Goal: Task Accomplishment & Management: Use online tool/utility

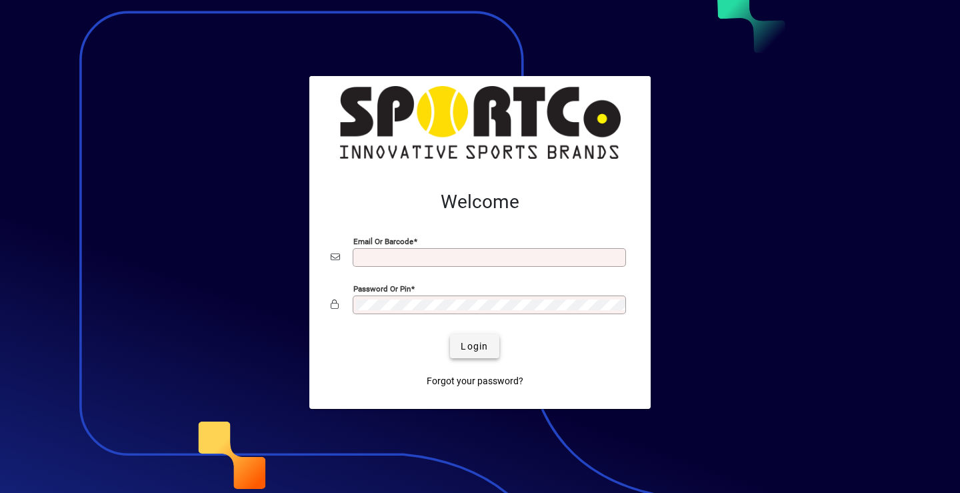
type input "**********"
click at [472, 343] on span "Login" at bounding box center [474, 346] width 27 height 14
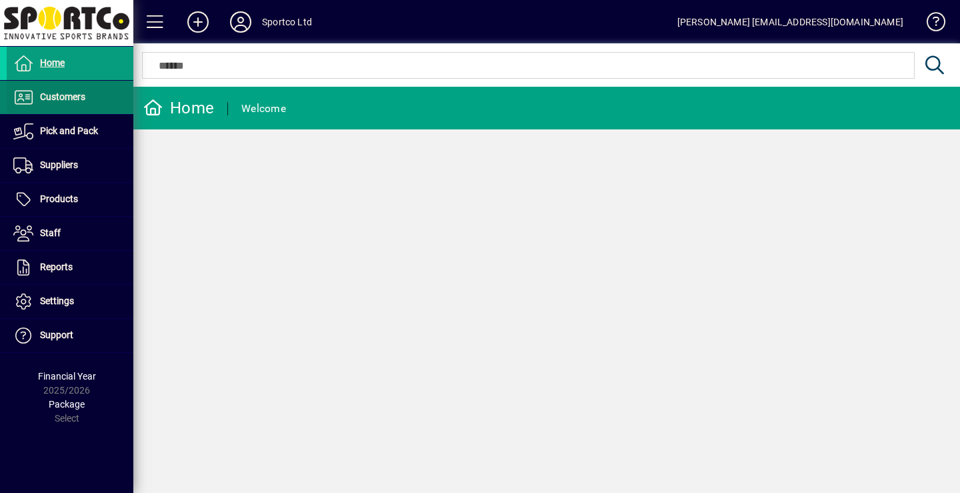
click at [49, 97] on span "Customers" at bounding box center [62, 96] width 45 height 11
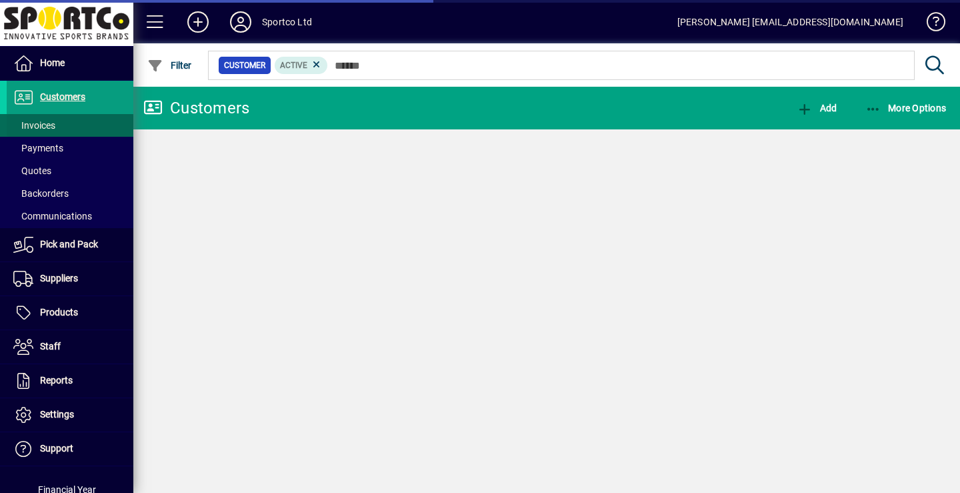
click at [50, 127] on span "Invoices" at bounding box center [34, 125] width 42 height 11
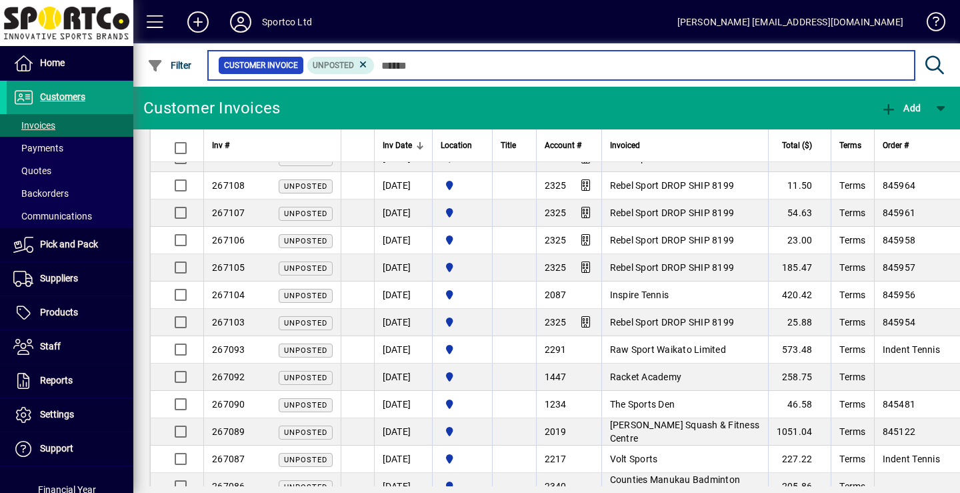
scroll to position [27, 0]
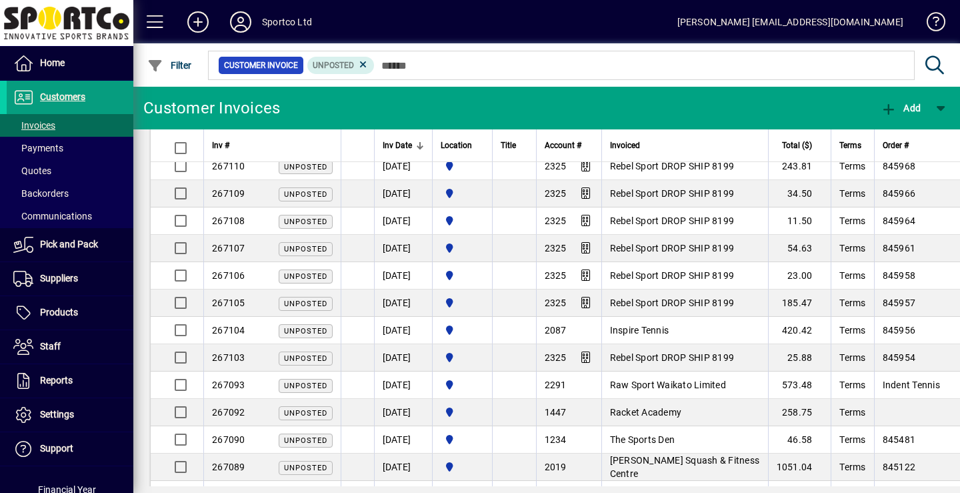
drag, startPoint x: 954, startPoint y: 133, endPoint x: 533, endPoint y: 265, distance: 441.7
click at [533, 265] on td at bounding box center [514, 275] width 44 height 27
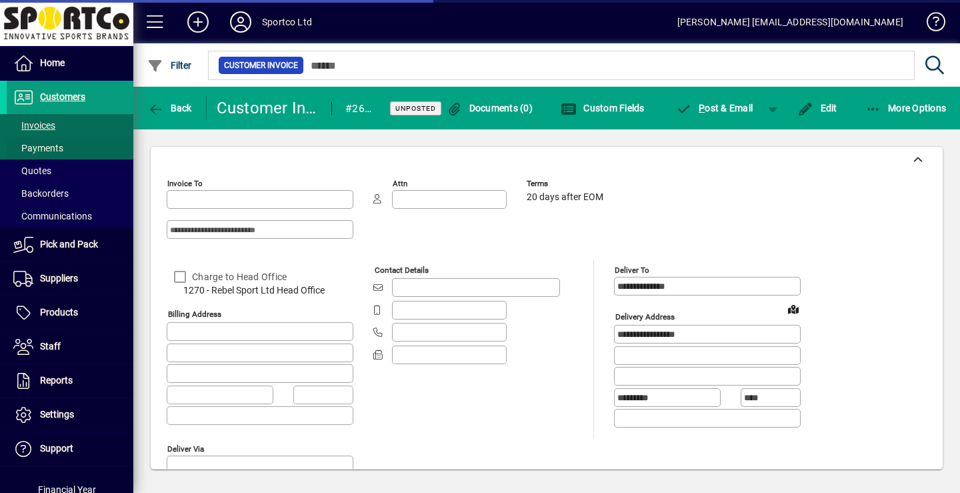
type input "**********"
click at [37, 127] on span "Invoices" at bounding box center [34, 125] width 42 height 11
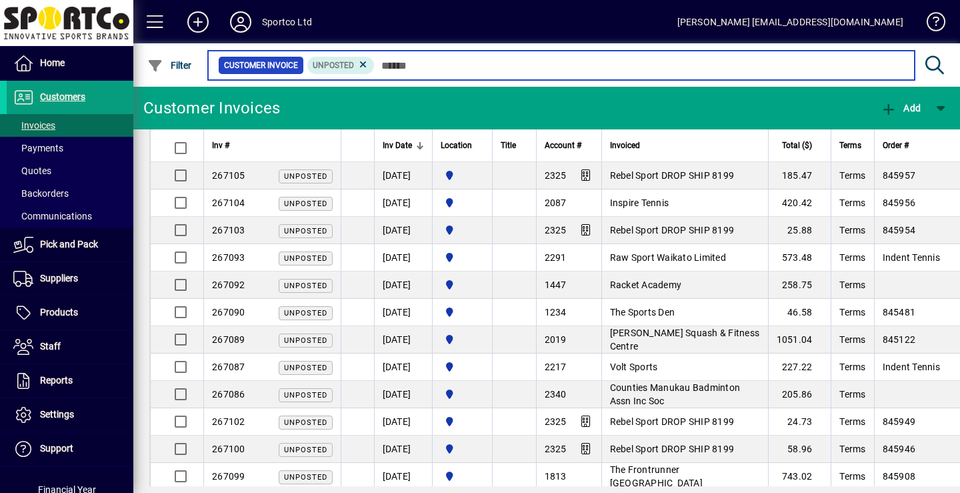
scroll to position [187, 0]
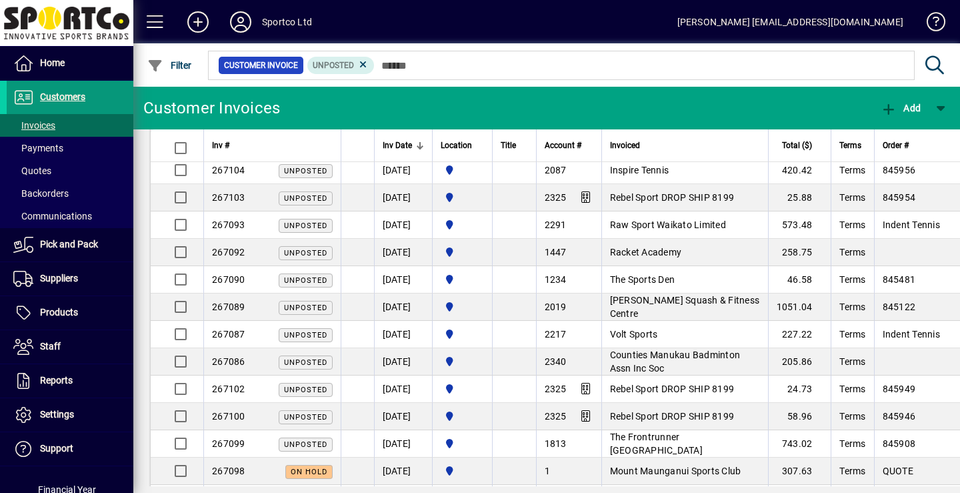
click at [65, 95] on span "Customers" at bounding box center [62, 96] width 45 height 11
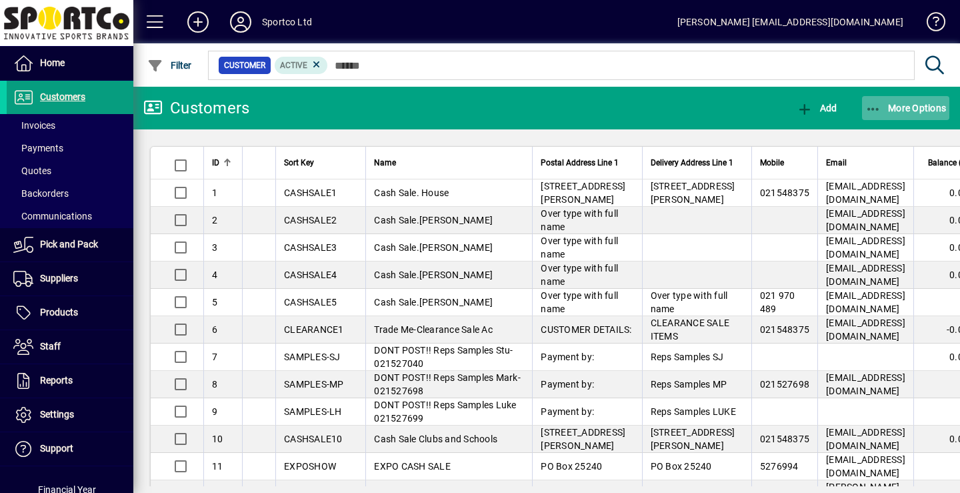
click at [873, 108] on icon "button" at bounding box center [874, 109] width 17 height 13
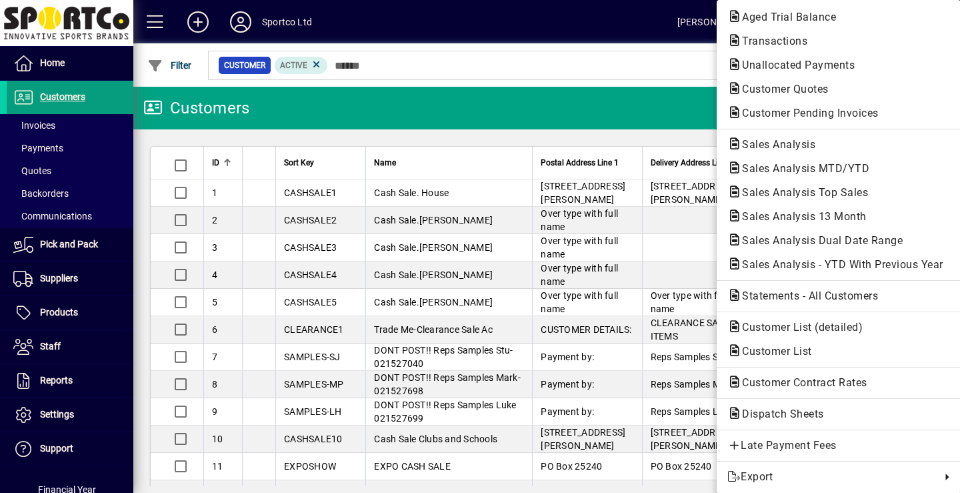
click at [61, 313] on div at bounding box center [480, 246] width 960 height 493
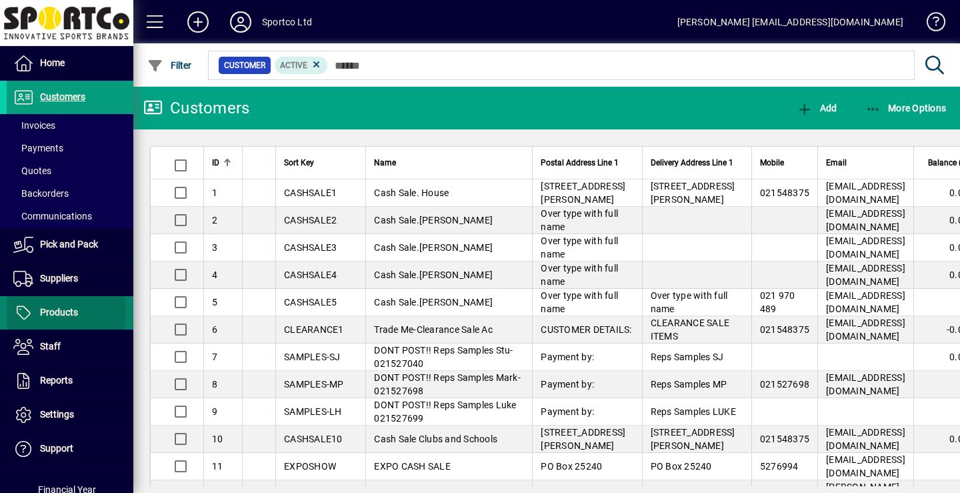
click at [63, 313] on span "Products" at bounding box center [59, 312] width 38 height 11
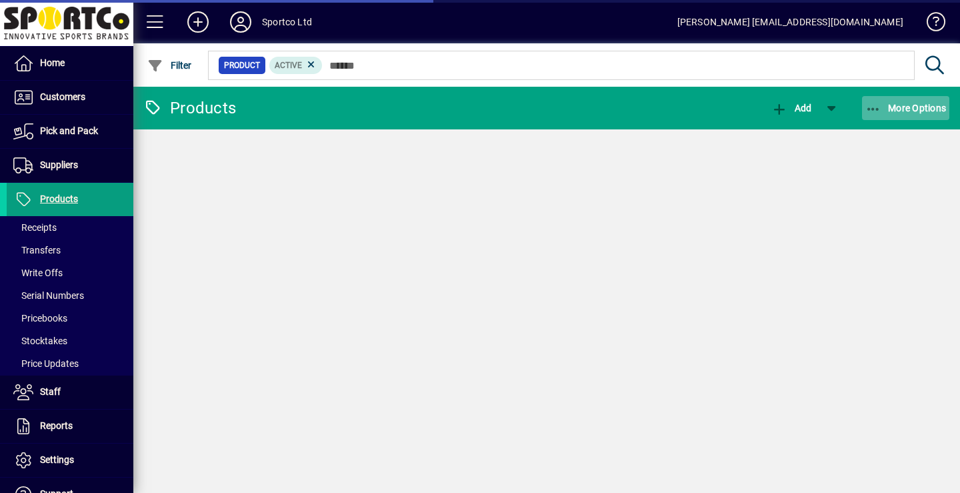
click at [898, 110] on span "More Options" at bounding box center [906, 108] width 81 height 11
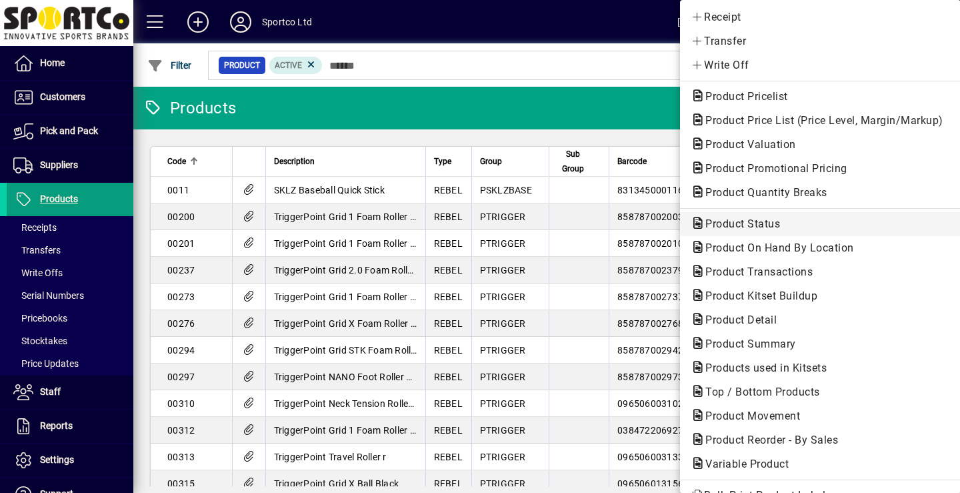
click at [738, 221] on span "Product Status" at bounding box center [739, 223] width 96 height 13
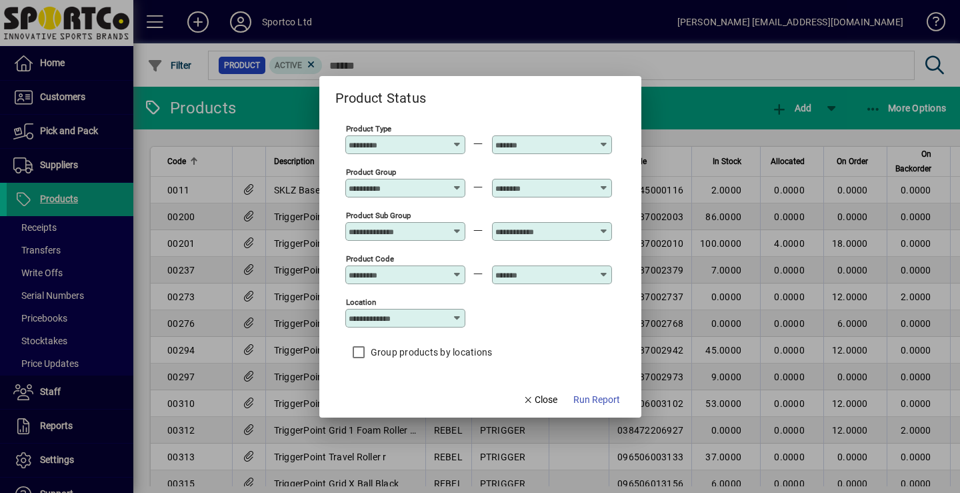
click at [458, 183] on icon at bounding box center [458, 183] width 10 height 0
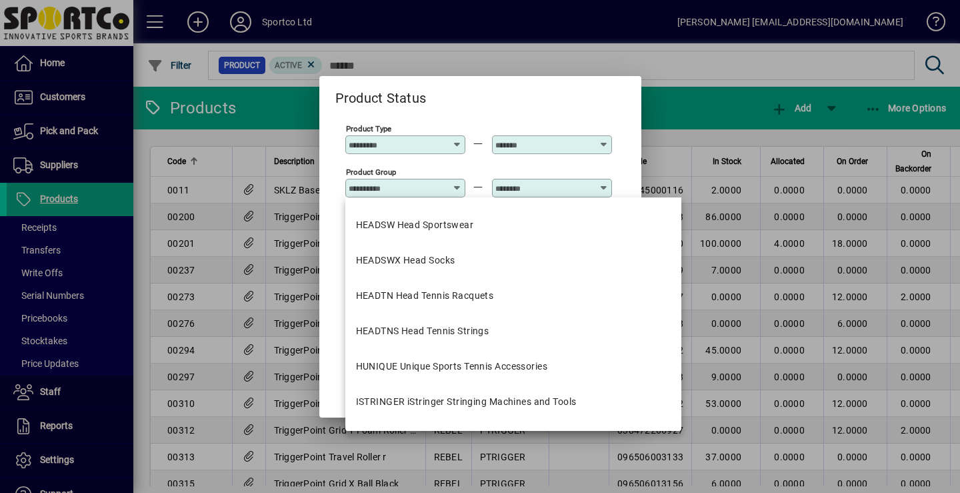
scroll to position [454, 0]
click at [430, 299] on div "HEADTN Head Tennis Racquets" at bounding box center [425, 294] width 138 height 14
type input "**********"
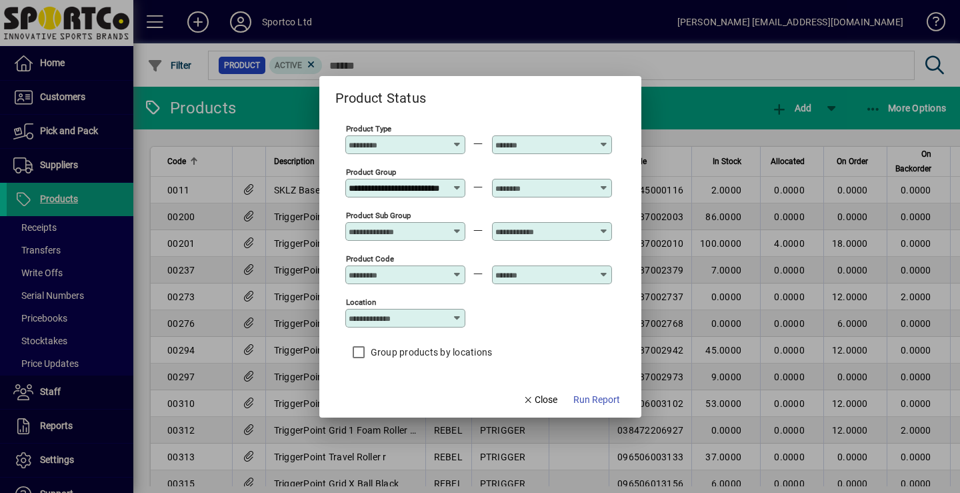
scroll to position [0, 39]
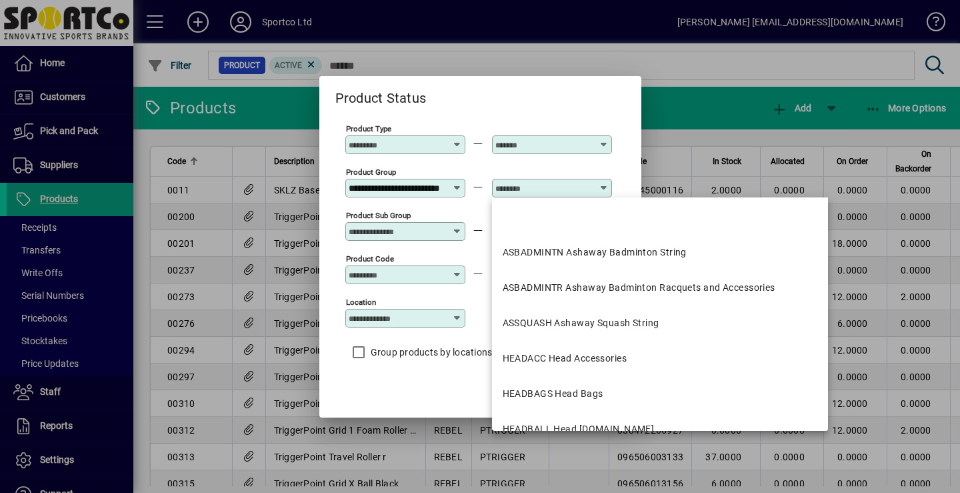
click at [566, 187] on input "text" at bounding box center [544, 188] width 97 height 11
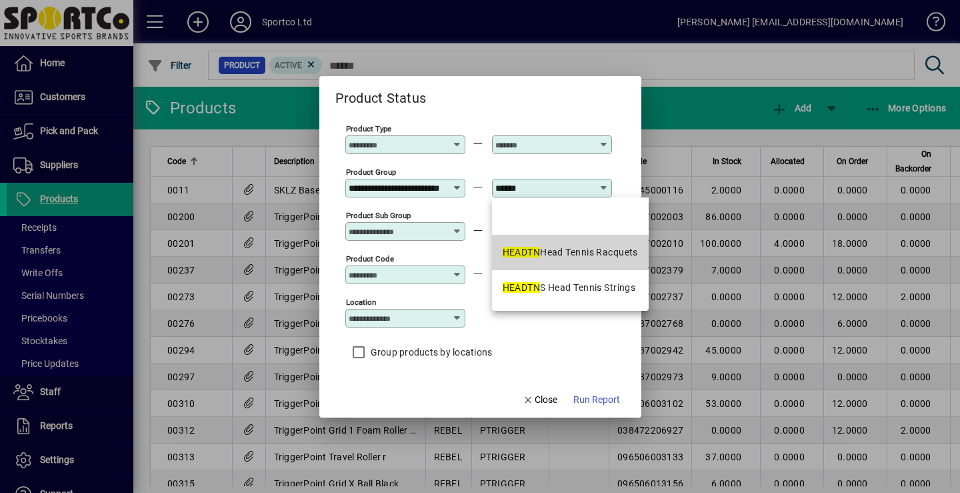
click at [592, 249] on div "HEADTN Head Tennis Racquets" at bounding box center [570, 252] width 135 height 14
type input "**********"
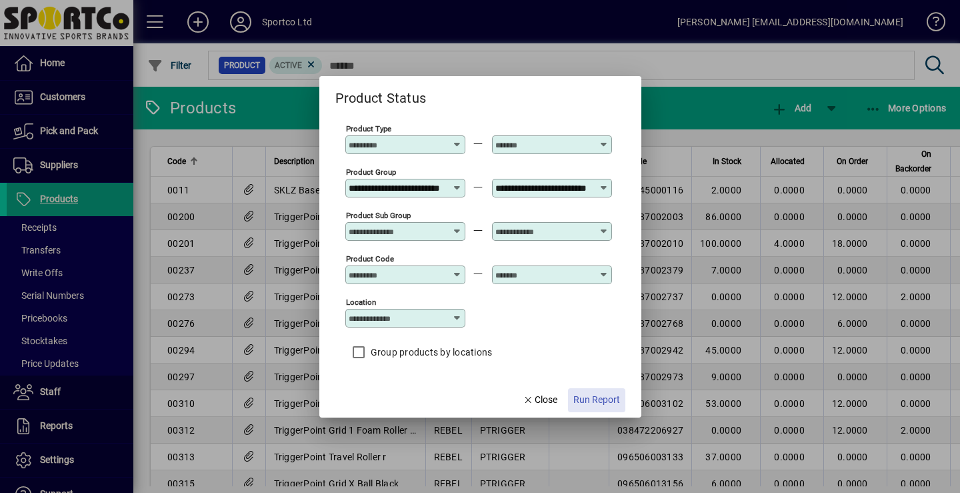
click at [593, 402] on span "Run Report" at bounding box center [597, 400] width 47 height 14
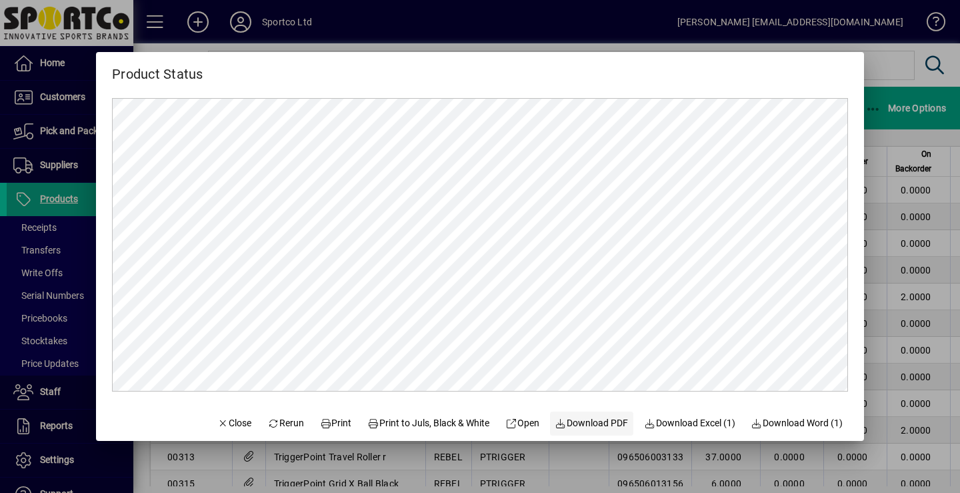
click at [602, 427] on span "Download PDF" at bounding box center [592, 423] width 73 height 14
click at [217, 422] on span "Close" at bounding box center [234, 423] width 35 height 14
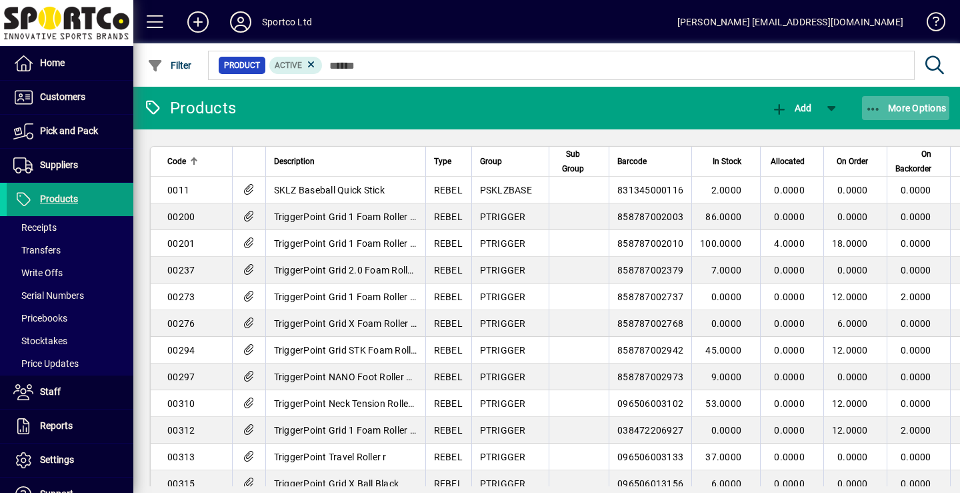
click at [910, 109] on span "More Options" at bounding box center [906, 108] width 81 height 11
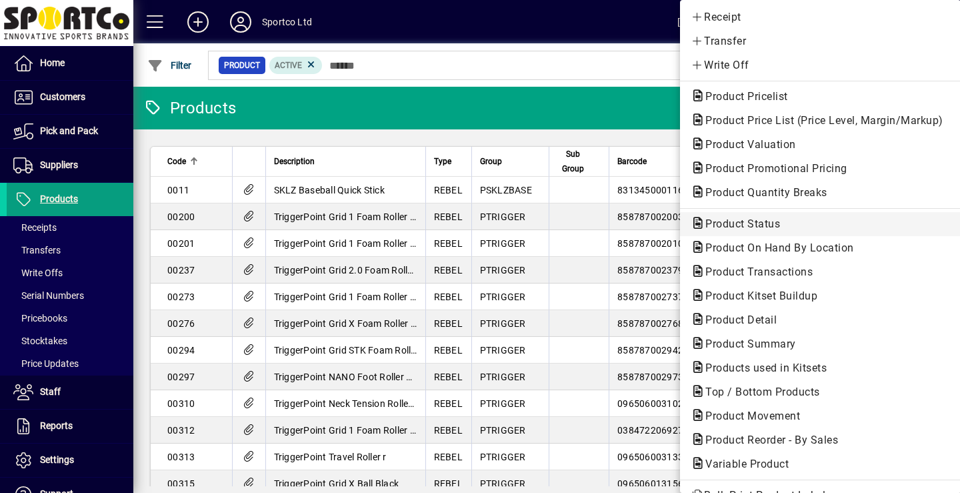
click at [761, 221] on span "Product Status" at bounding box center [739, 223] width 96 height 13
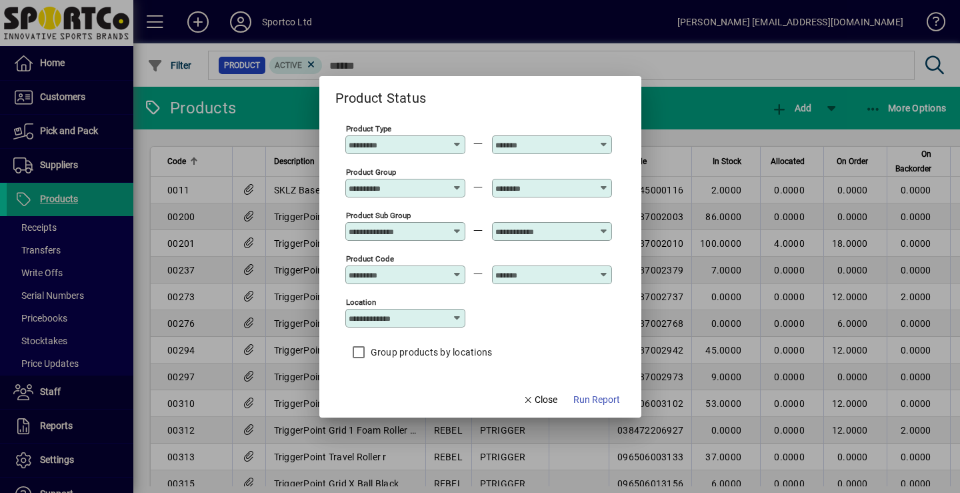
click at [456, 183] on icon at bounding box center [458, 183] width 10 height 0
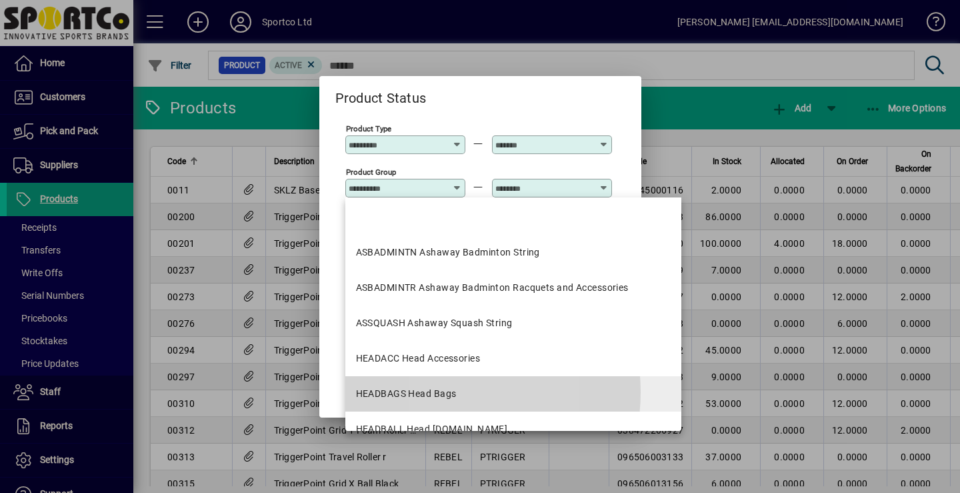
click at [440, 392] on div "HEADBAGS Head Bags" at bounding box center [406, 394] width 101 height 14
type input "**********"
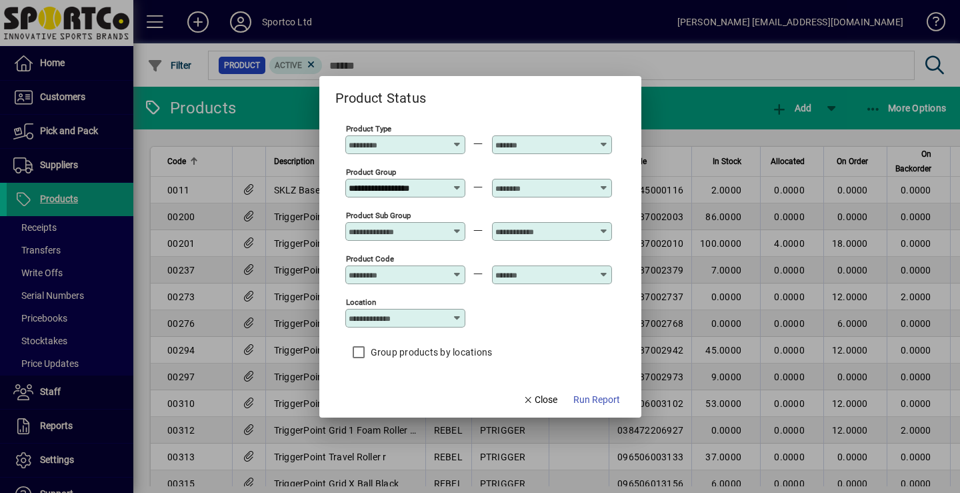
click at [608, 185] on div at bounding box center [554, 188] width 116 height 11
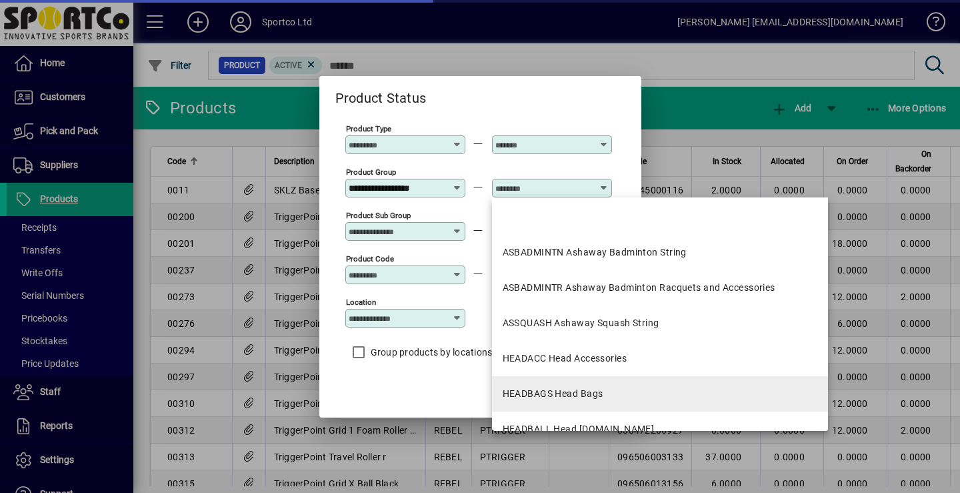
click at [576, 394] on div "HEADBAGS Head Bags" at bounding box center [553, 394] width 101 height 14
type input "**********"
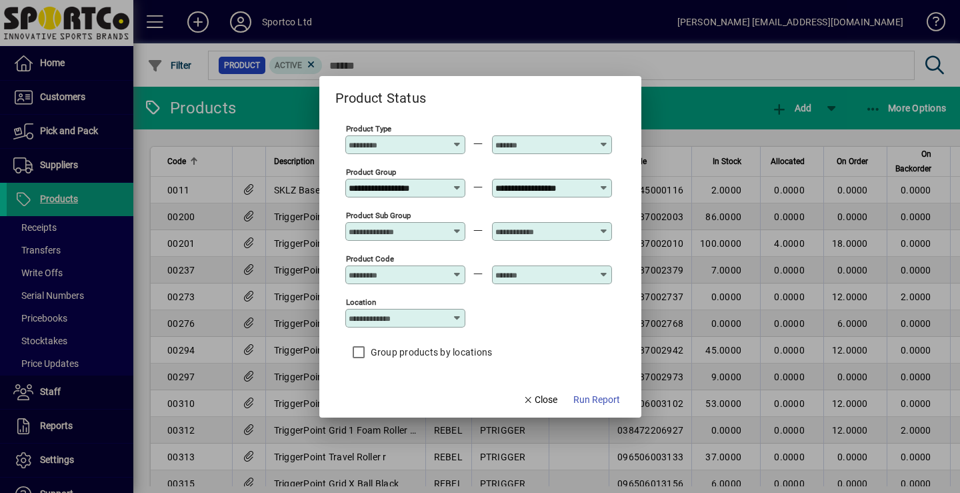
scroll to position [0, 1]
click at [600, 404] on span "Run Report" at bounding box center [597, 400] width 47 height 14
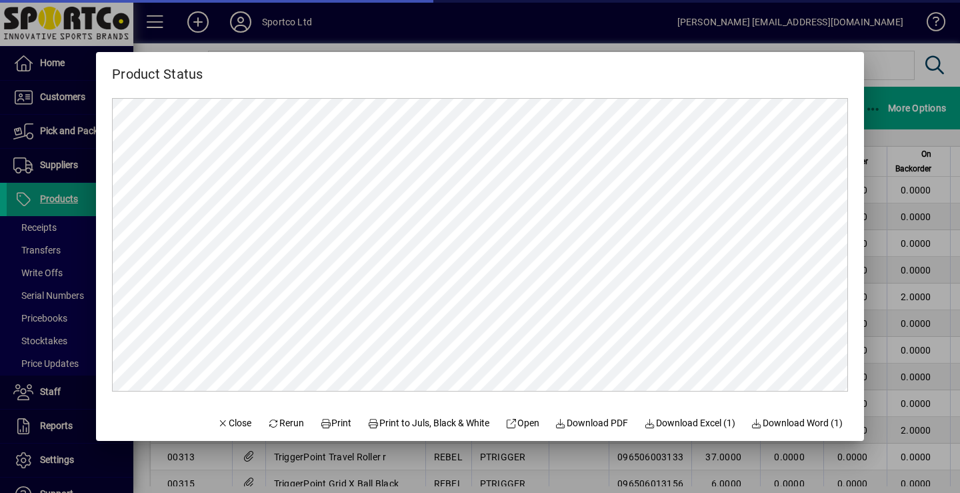
scroll to position [0, 0]
click at [585, 423] on span "Download PDF" at bounding box center [592, 423] width 73 height 14
click at [333, 419] on span "Print" at bounding box center [336, 423] width 32 height 14
click at [330, 422] on span "Print" at bounding box center [336, 423] width 32 height 14
click at [225, 424] on span "Close" at bounding box center [234, 423] width 35 height 14
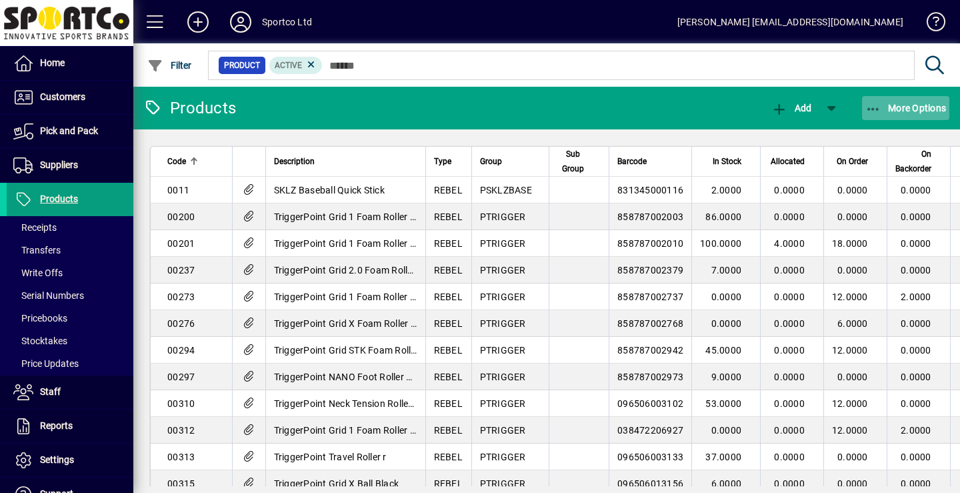
click at [905, 109] on span "More Options" at bounding box center [906, 108] width 81 height 11
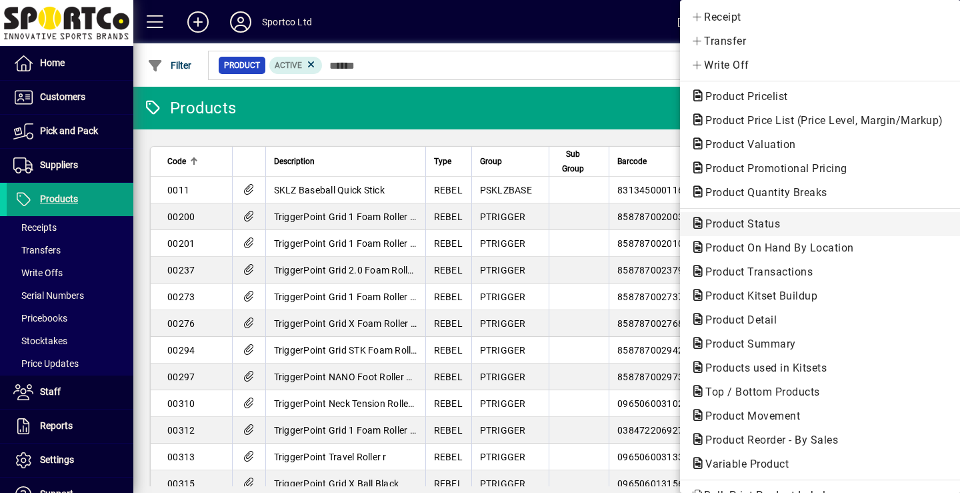
click at [756, 225] on span "Product Status" at bounding box center [739, 223] width 96 height 13
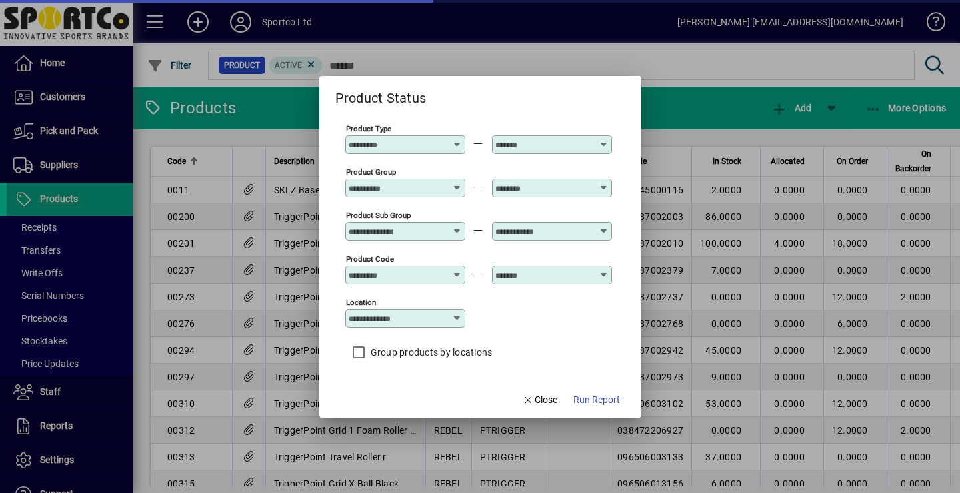
click at [436, 183] on input "Product Group" at bounding box center [397, 188] width 97 height 11
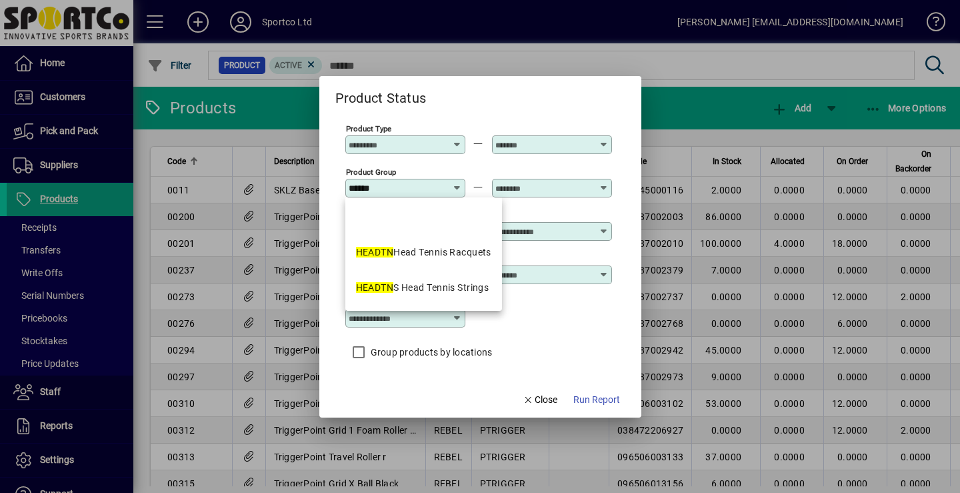
type input "******"
click at [540, 185] on input "text" at bounding box center [544, 188] width 97 height 11
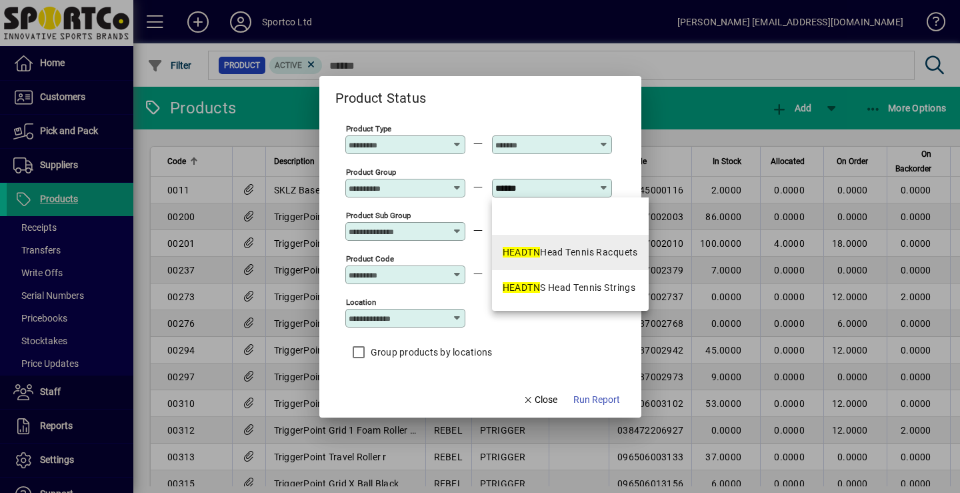
click at [585, 254] on div "HEADTN Head Tennis Racquets" at bounding box center [570, 252] width 135 height 14
type input "**********"
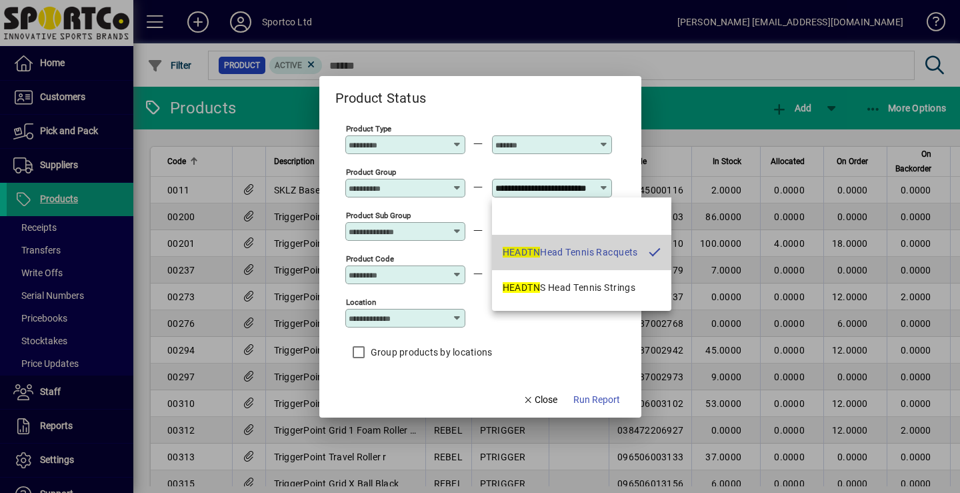
scroll to position [0, 39]
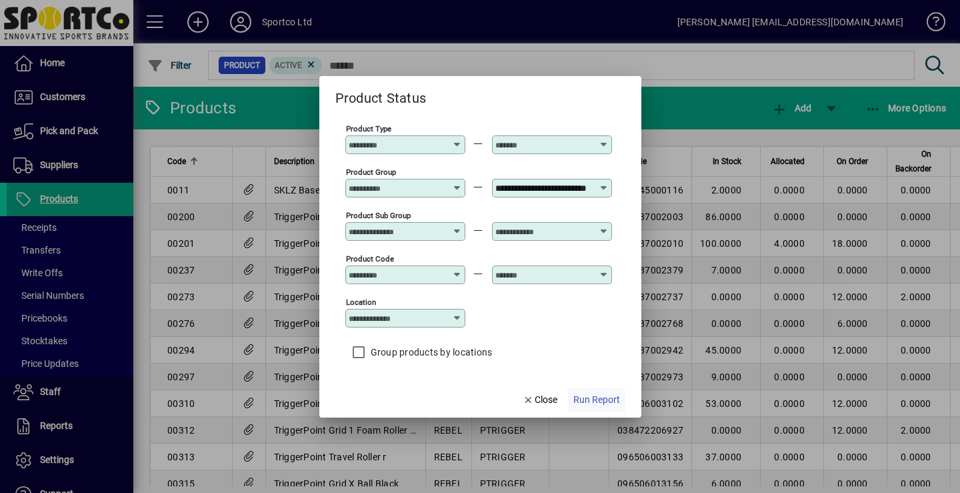
click at [594, 398] on span "Run Report" at bounding box center [597, 400] width 47 height 14
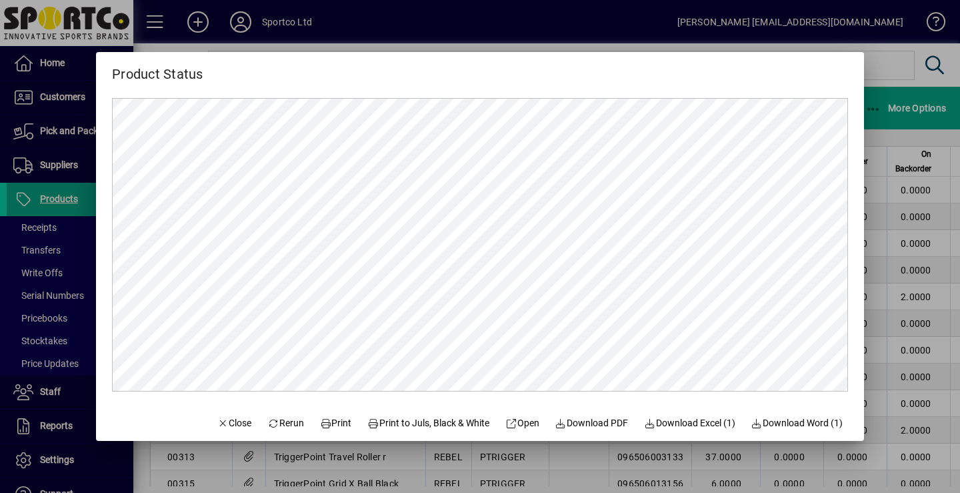
scroll to position [0, 0]
click at [338, 428] on span "Print" at bounding box center [336, 423] width 32 height 14
click at [217, 426] on span "Close" at bounding box center [234, 423] width 35 height 14
